Goal: Transaction & Acquisition: Purchase product/service

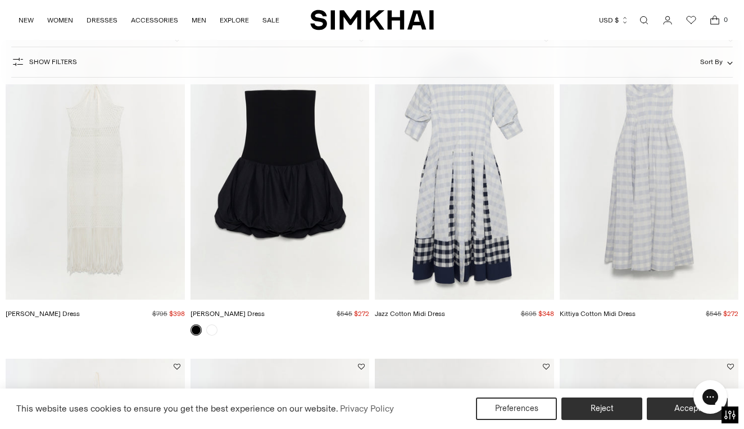
scroll to position [129, 0]
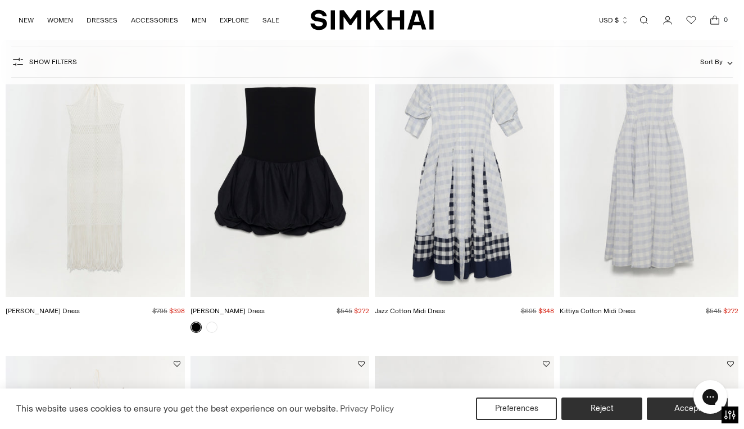
click at [0, 0] on img "Jazz Cotton Midi Dress" at bounding box center [0, 0] width 0 height 0
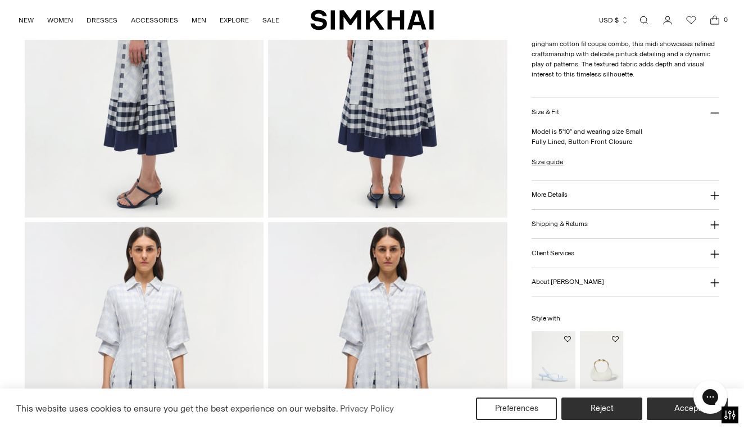
scroll to position [686, 0]
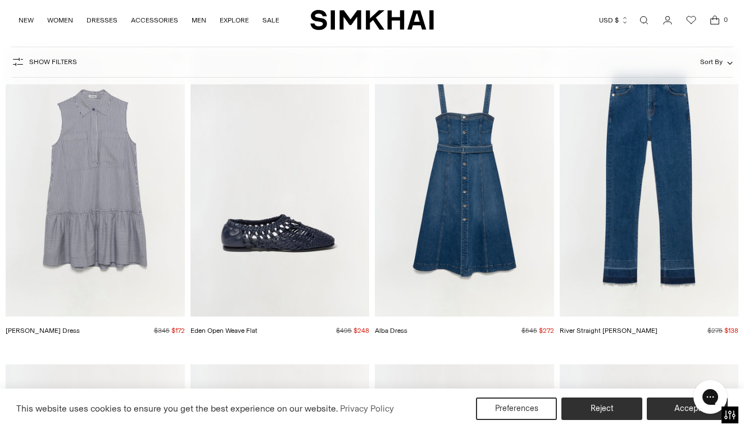
scroll to position [1728, 0]
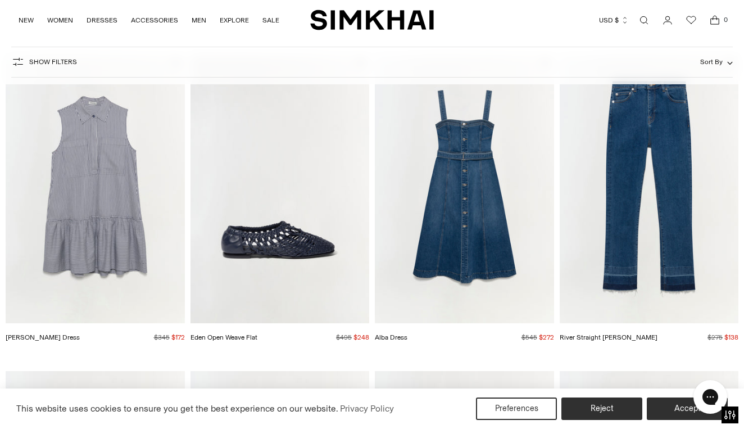
click at [0, 0] on img "Eden Open Weave Flat" at bounding box center [0, 0] width 0 height 0
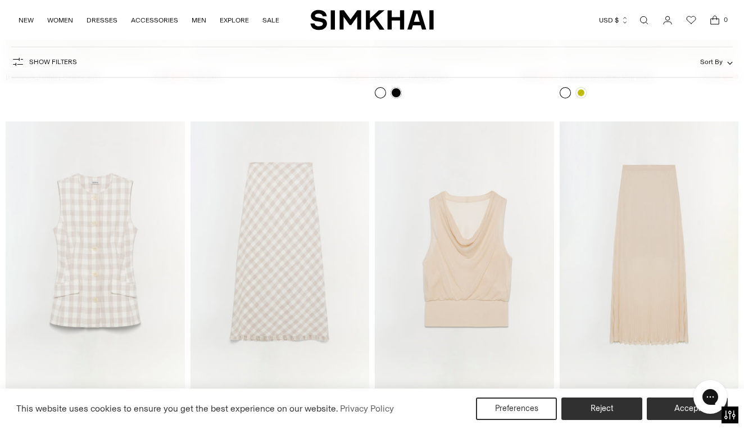
scroll to position [2963, 0]
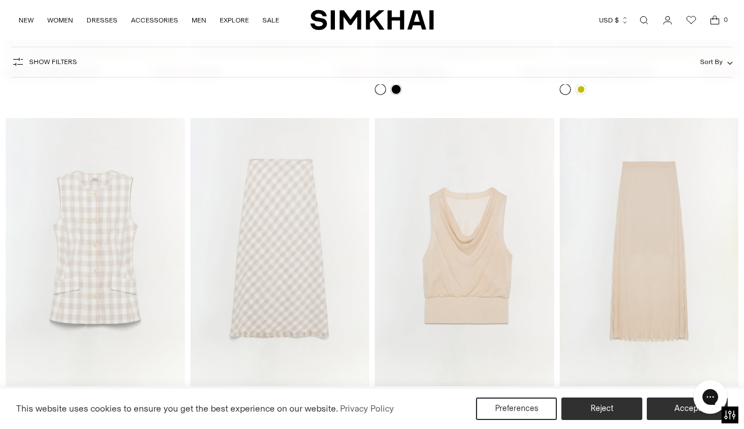
click at [0, 0] on img "Carmina Knit Tank" at bounding box center [0, 0] width 0 height 0
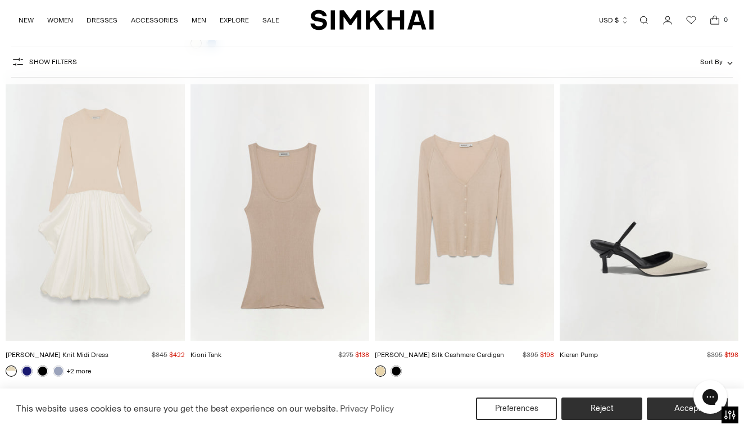
scroll to position [4975, 0]
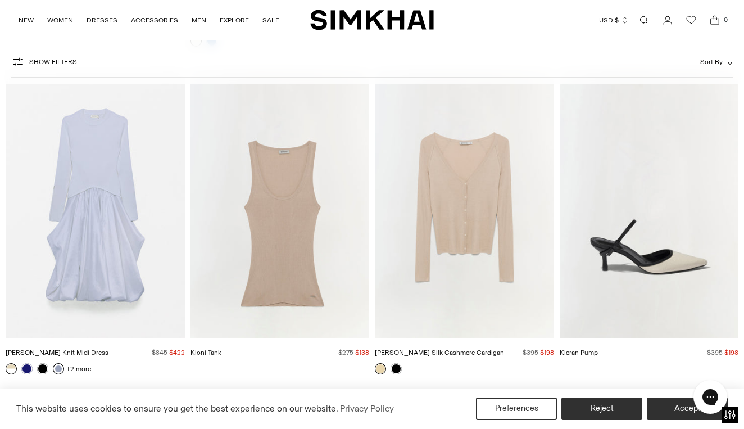
click at [58, 372] on link at bounding box center [58, 368] width 11 height 11
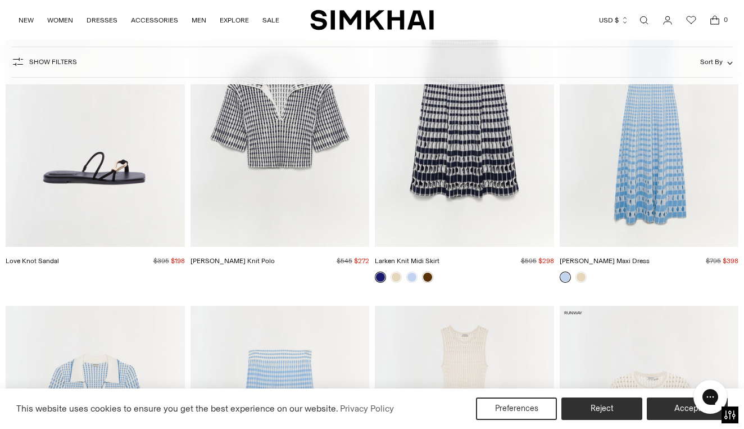
scroll to position [6683, 0]
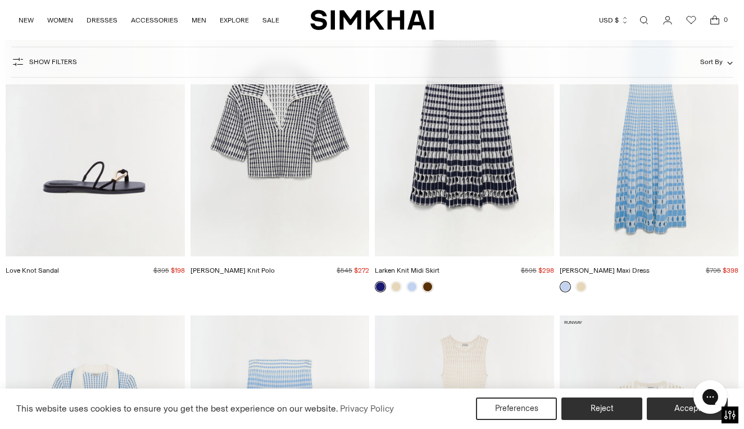
click at [0, 0] on img "Love Knot Sandal" at bounding box center [0, 0] width 0 height 0
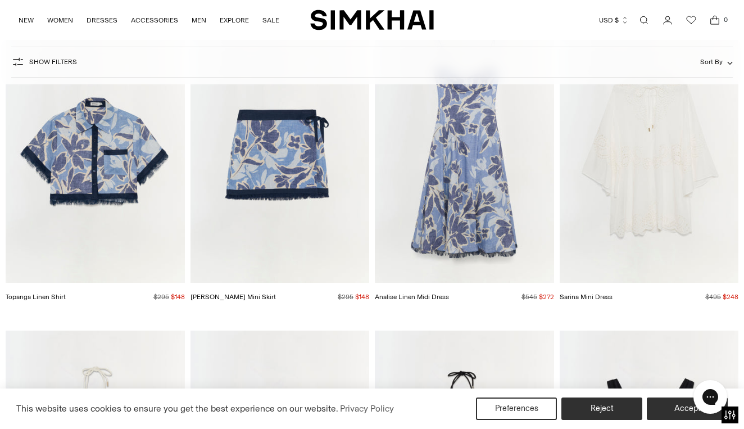
scroll to position [8278, 0]
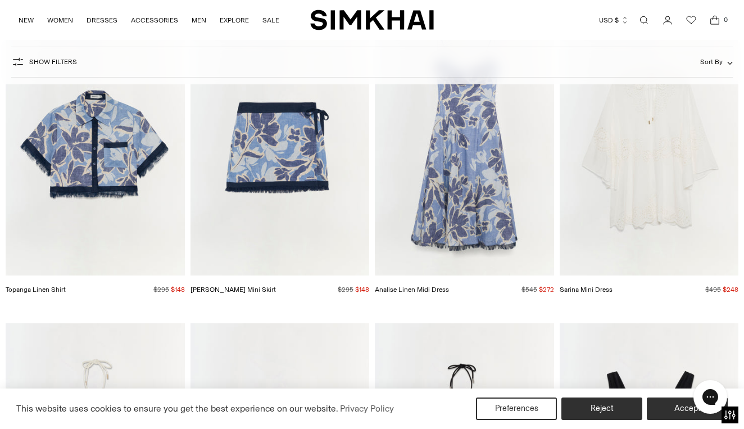
click at [0, 0] on img "Topanga Linen Shirt" at bounding box center [0, 0] width 0 height 0
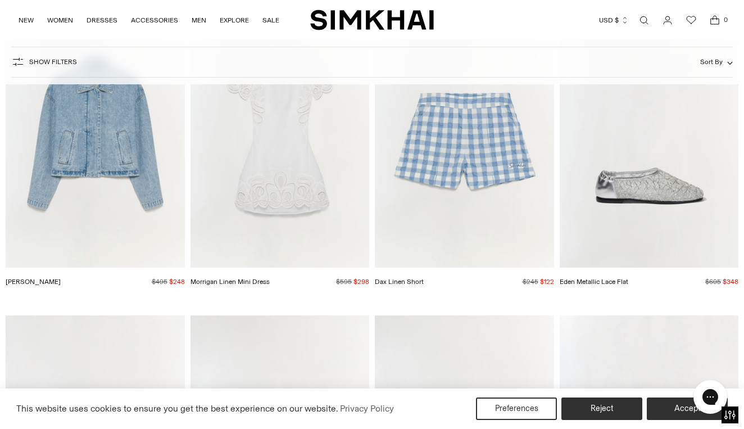
scroll to position [12195, 0]
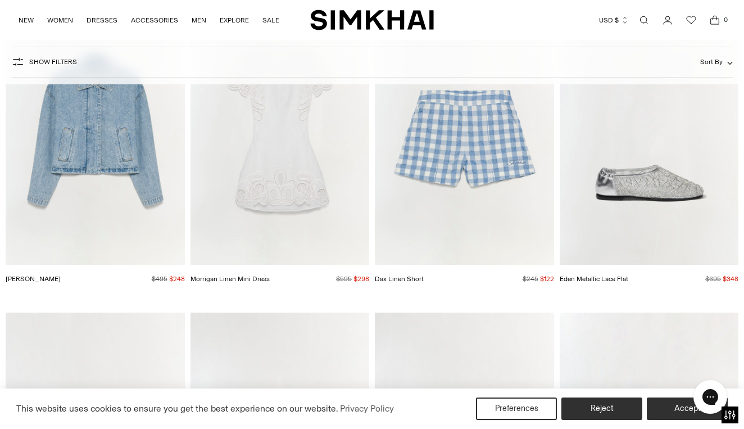
click at [0, 0] on img "Dax Linen Short" at bounding box center [0, 0] width 0 height 0
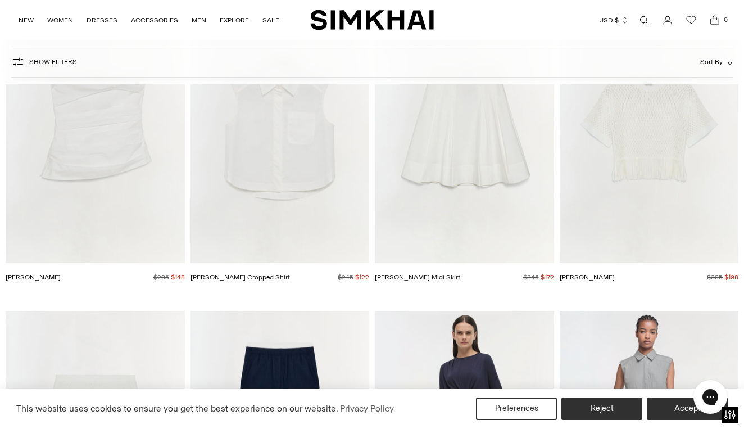
scroll to position [14151, 0]
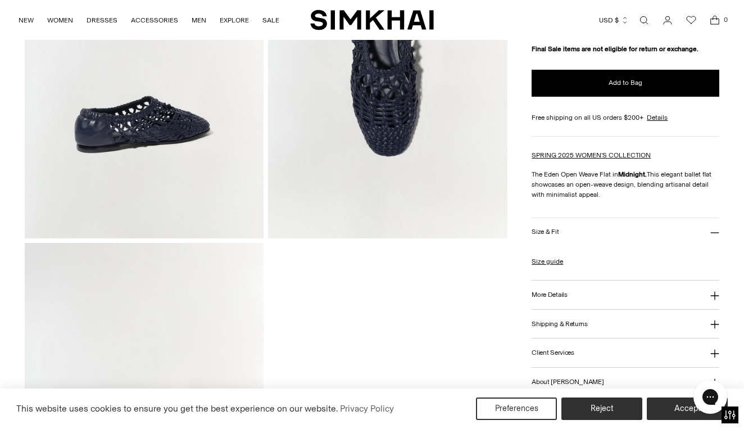
scroll to position [622, 0]
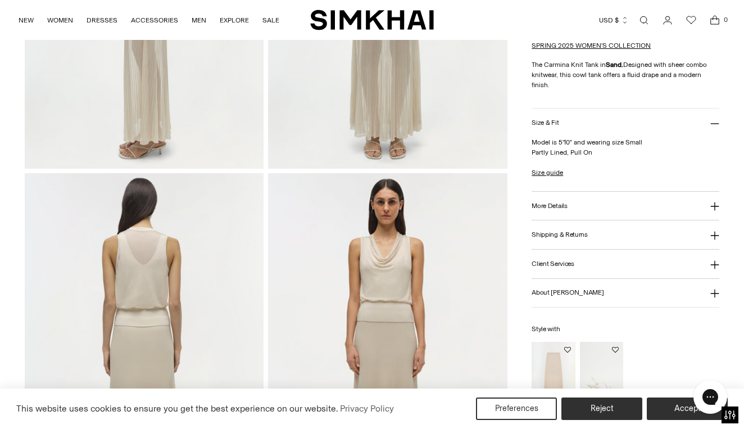
scroll to position [639, 0]
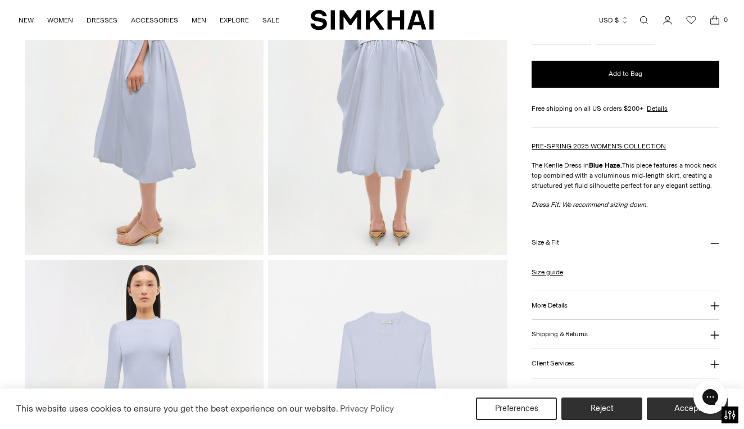
scroll to position [660, 0]
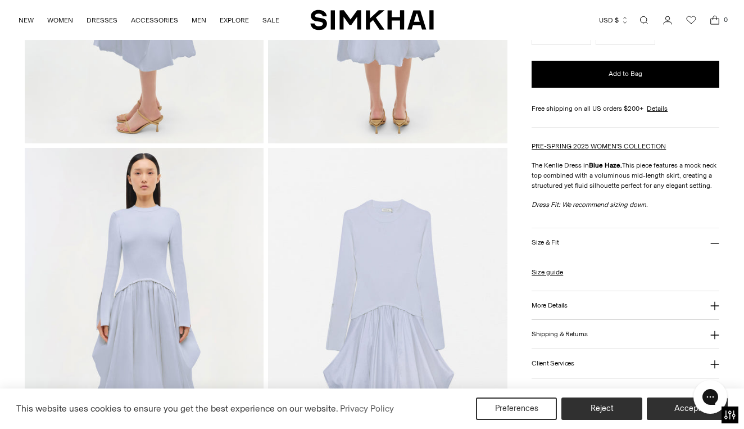
click at [583, 300] on button "More Details" at bounding box center [625, 305] width 188 height 29
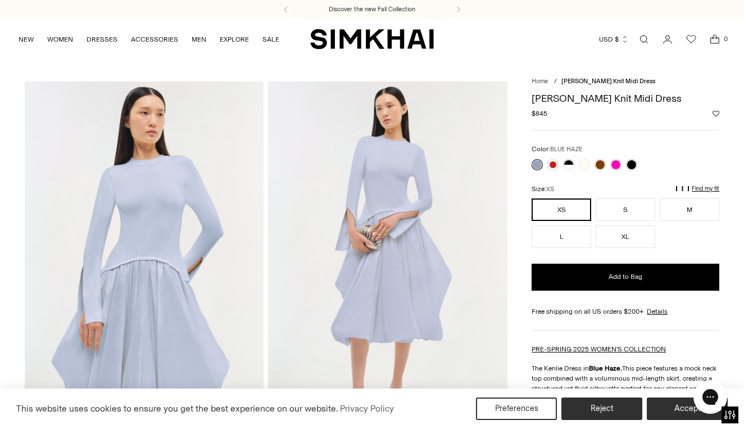
scroll to position [0, 0]
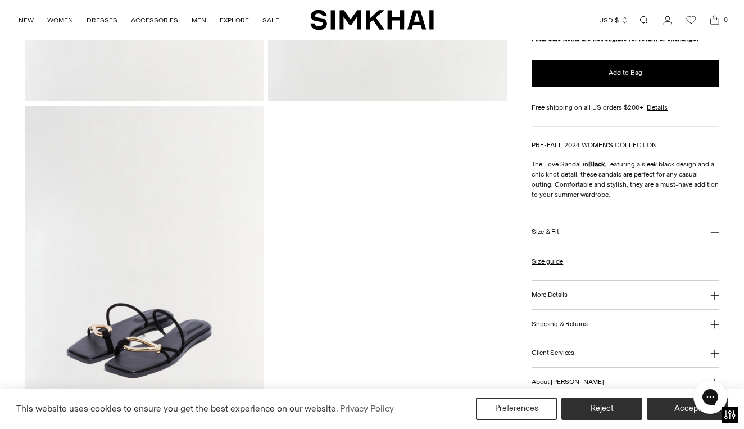
scroll to position [705, 0]
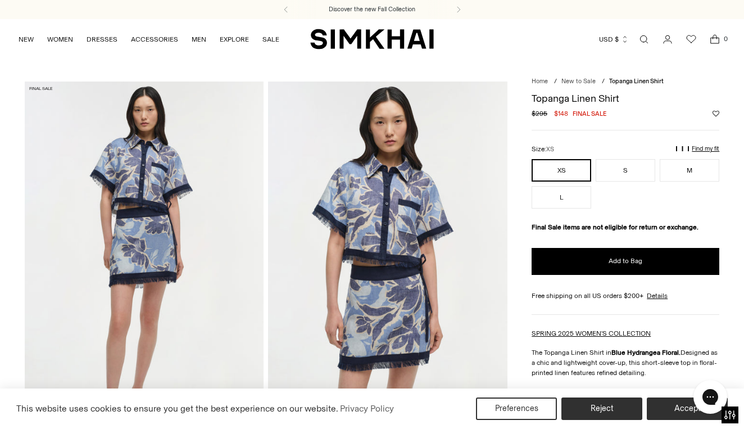
click at [381, 233] on img at bounding box center [387, 260] width 239 height 358
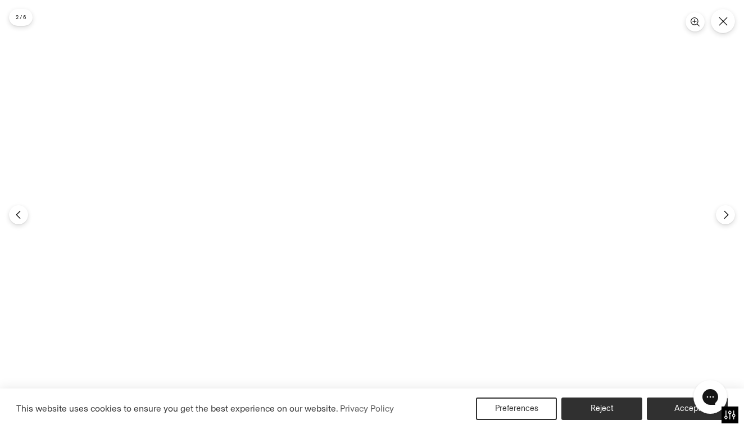
click at [381, 208] on img at bounding box center [372, 214] width 286 height 429
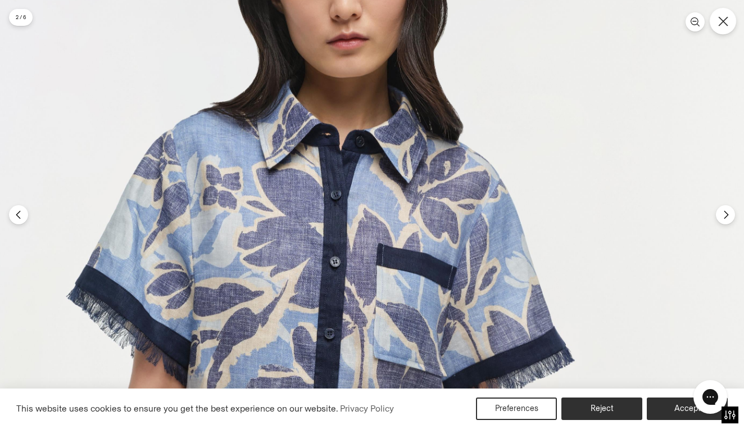
click at [720, 30] on button "Close" at bounding box center [723, 21] width 26 height 26
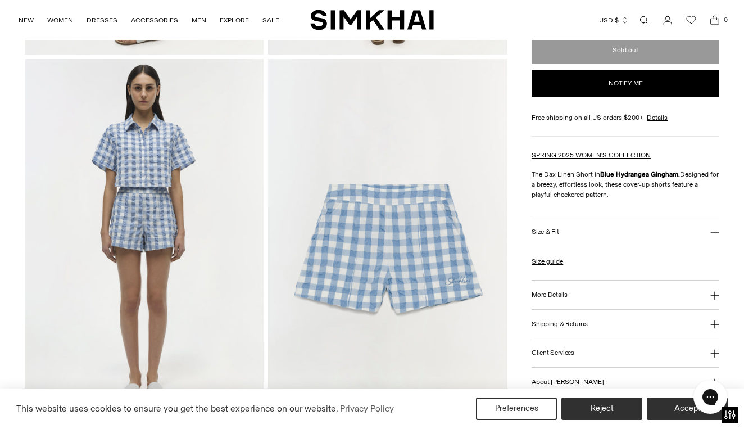
scroll to position [788, 0]
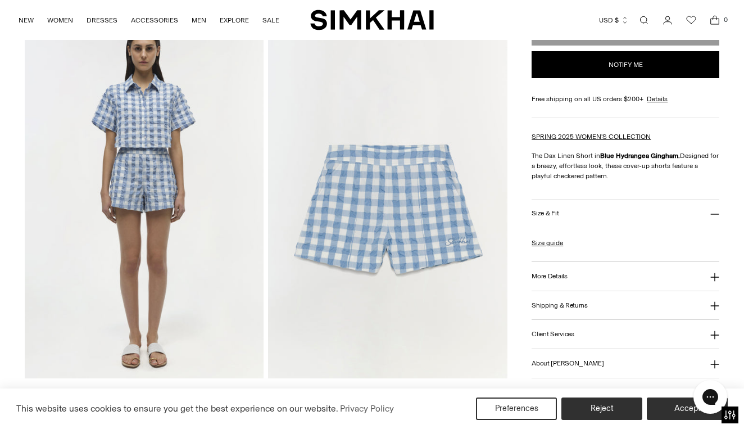
click at [447, 217] on img at bounding box center [387, 199] width 239 height 358
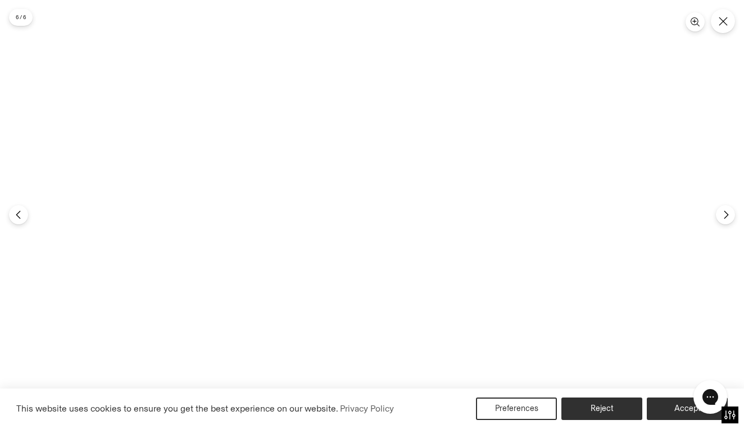
click at [447, 217] on img at bounding box center [372, 214] width 286 height 429
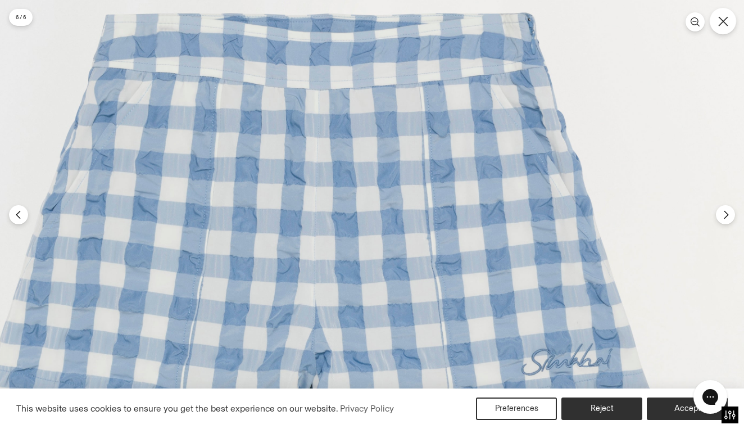
click at [723, 22] on icon "Close" at bounding box center [723, 21] width 10 height 10
